Goal: Transaction & Acquisition: Purchase product/service

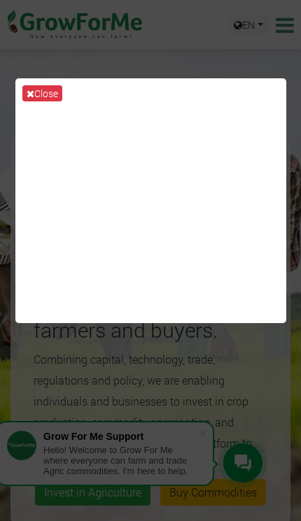
click at [36, 101] on button "Close" at bounding box center [42, 93] width 40 height 16
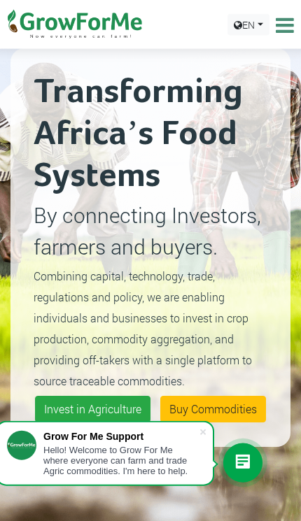
scroll to position [84, 0]
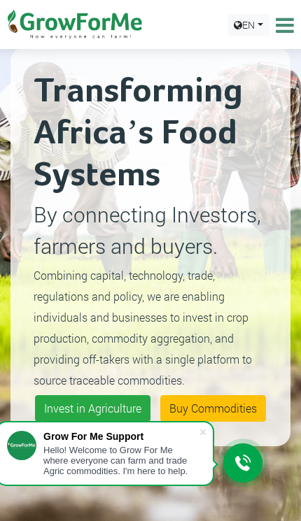
click at [205, 439] on span at bounding box center [203, 432] width 14 height 14
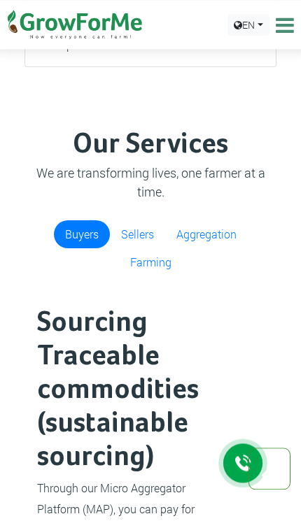
scroll to position [1205, 0]
click at [140, 248] on link "Sellers" at bounding box center [137, 234] width 55 height 28
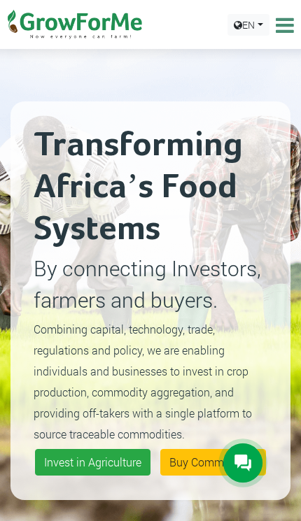
scroll to position [0, 0]
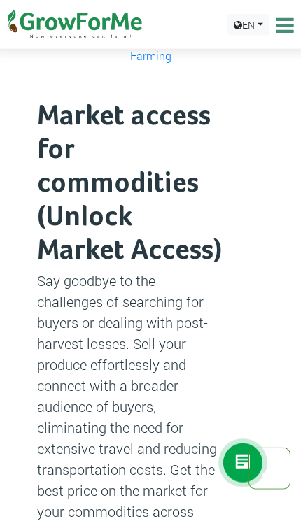
click at [84, 42] on link "Buyers" at bounding box center [82, 28] width 56 height 28
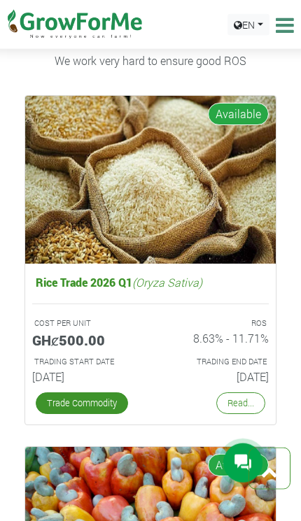
scroll to position [3311, 0]
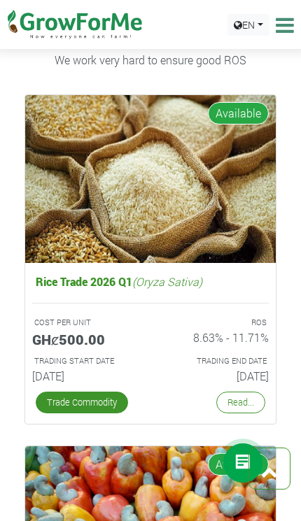
click at [214, 292] on h5 "Rice Trade 2026 Q1 (Oryza Sativa)" at bounding box center [150, 281] width 236 height 20
click at [206, 263] on img at bounding box center [150, 179] width 250 height 168
click at [246, 413] on link "Read..." at bounding box center [240, 403] width 49 height 22
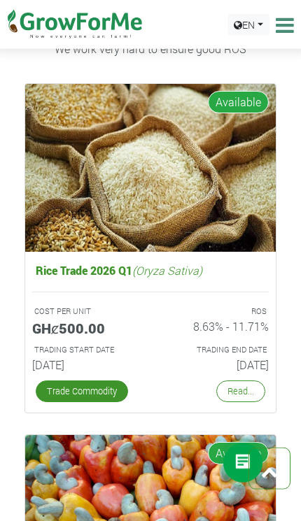
scroll to position [3323, 0]
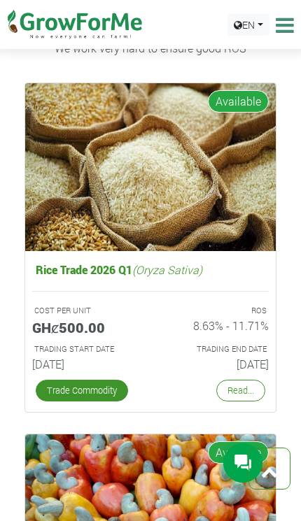
click at [55, 402] on link "Trade Commodity" at bounding box center [82, 391] width 92 height 22
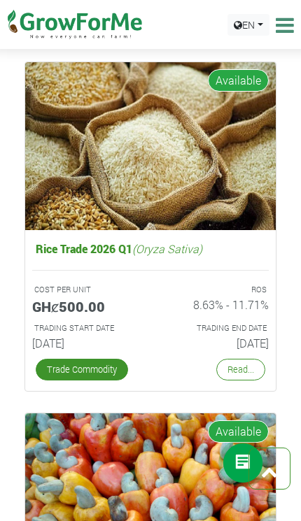
scroll to position [3344, 0]
click at [235, 363] on link "Read..." at bounding box center [240, 370] width 49 height 22
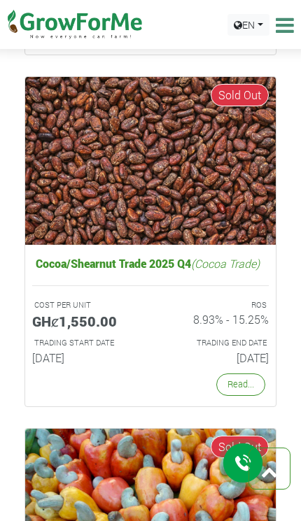
scroll to position [5441, 0]
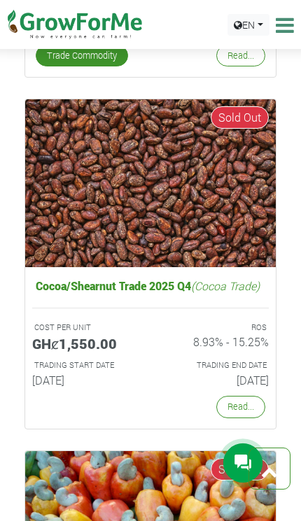
click at [245, 418] on link "Read..." at bounding box center [240, 407] width 49 height 22
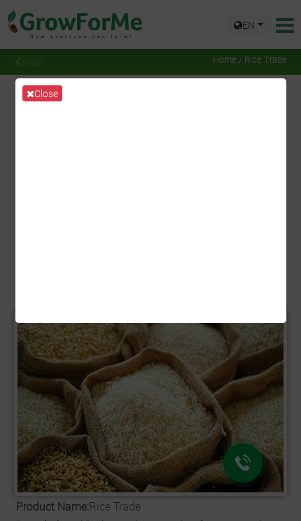
click at [45, 101] on button "Close" at bounding box center [42, 93] width 40 height 16
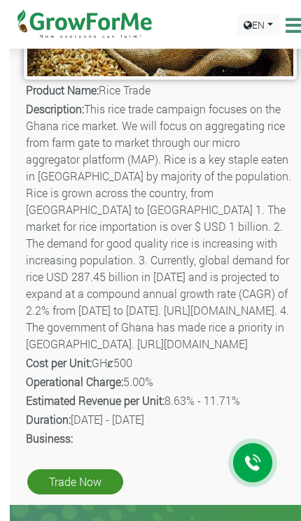
scroll to position [406, 0]
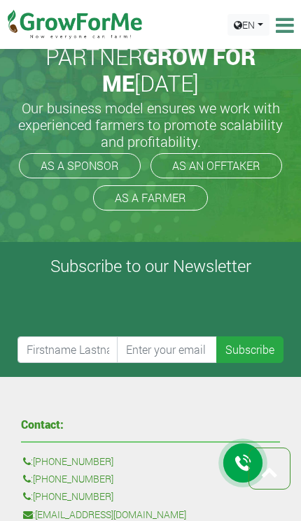
scroll to position [909, 0]
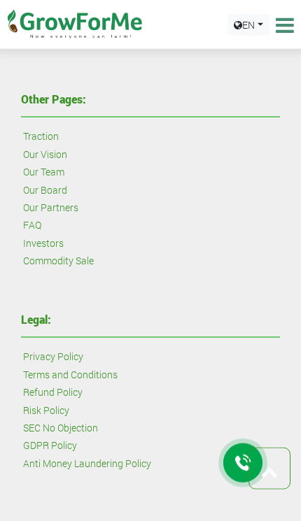
scroll to position [1999, 0]
click at [41, 248] on link "Investors" at bounding box center [43, 242] width 41 height 15
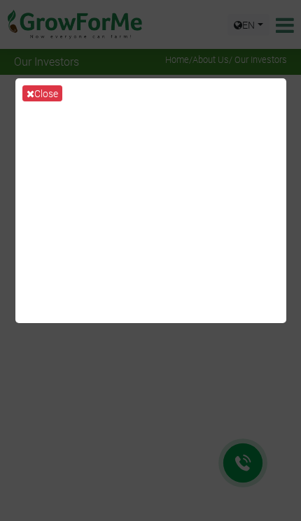
click at [46, 101] on button "Close" at bounding box center [42, 93] width 40 height 16
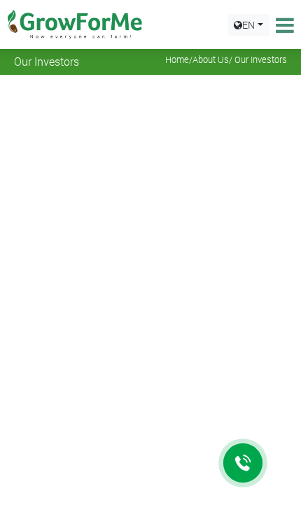
click at [279, 29] on icon at bounding box center [283, 25] width 22 height 21
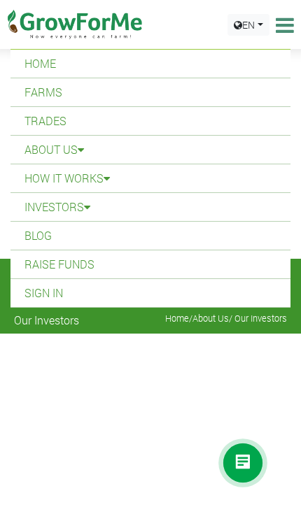
click at [27, 92] on link "Farms" at bounding box center [150, 92] width 280 height 28
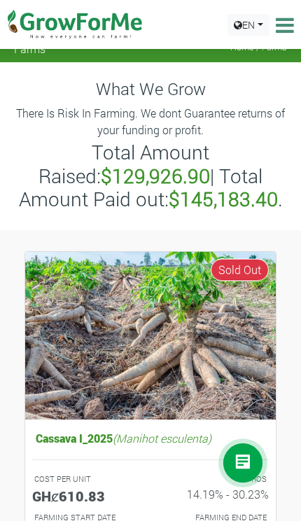
scroll to position [34, 0]
